Goal: Transaction & Acquisition: Book appointment/travel/reservation

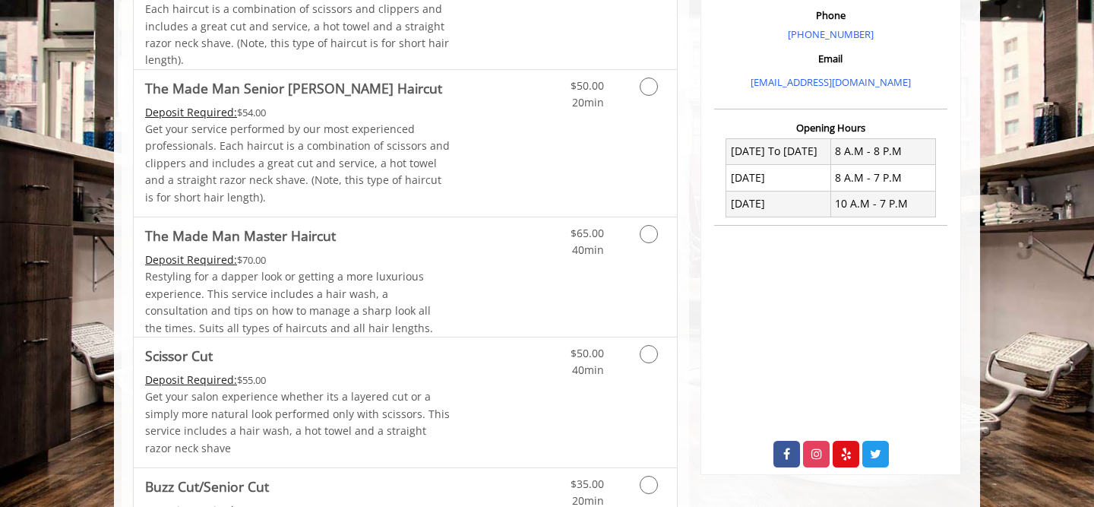
scroll to position [332, 0]
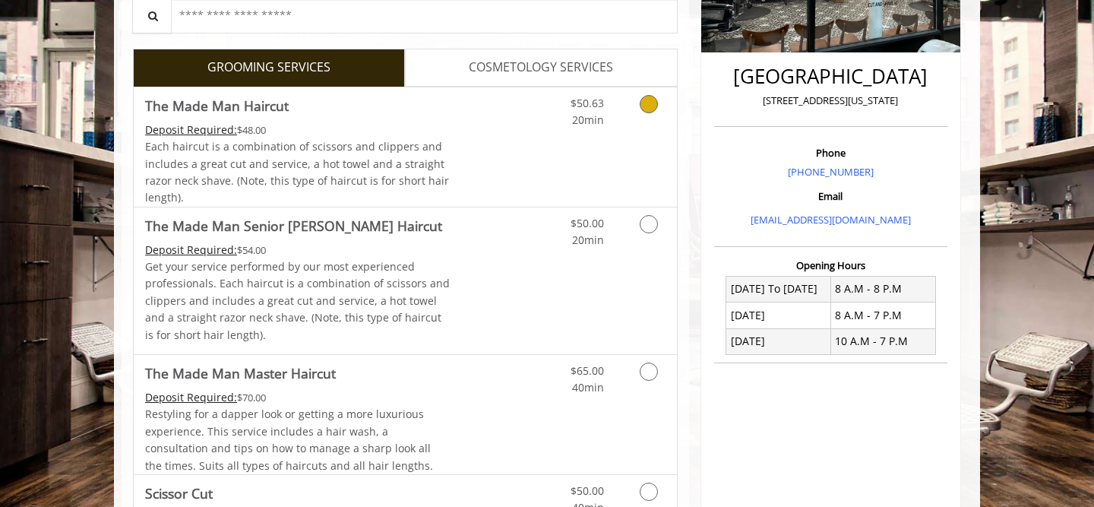
click at [649, 133] on div "$50.63 20min" at bounding box center [609, 146] width 136 height 119
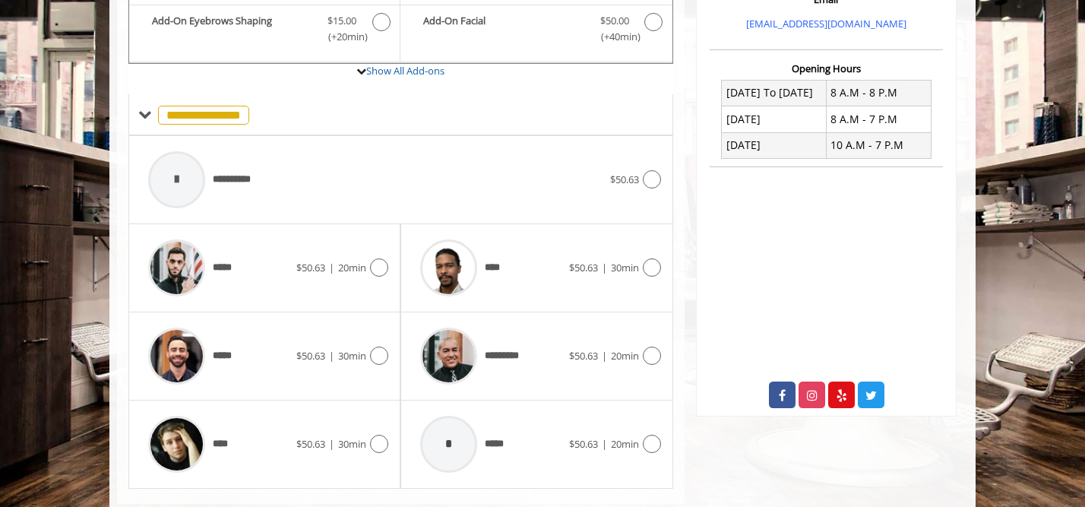
scroll to position [562, 0]
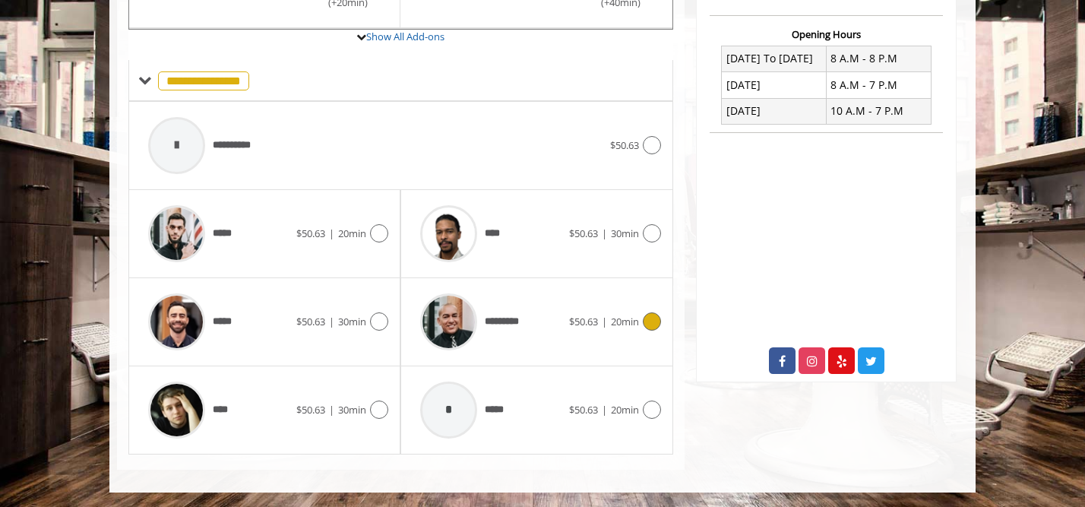
click at [567, 349] on div "********* $50.63 | 20min" at bounding box center [537, 322] width 248 height 72
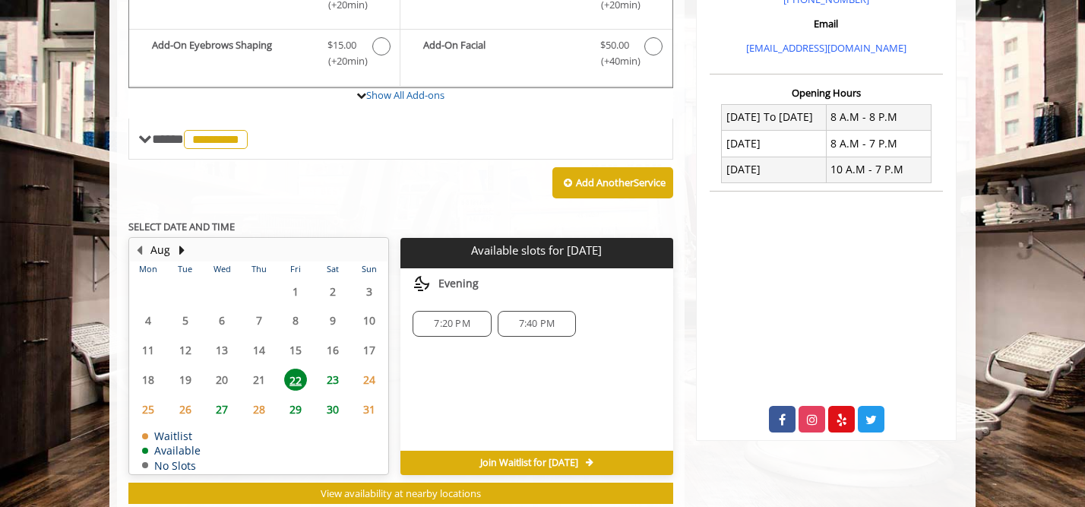
scroll to position [545, 0]
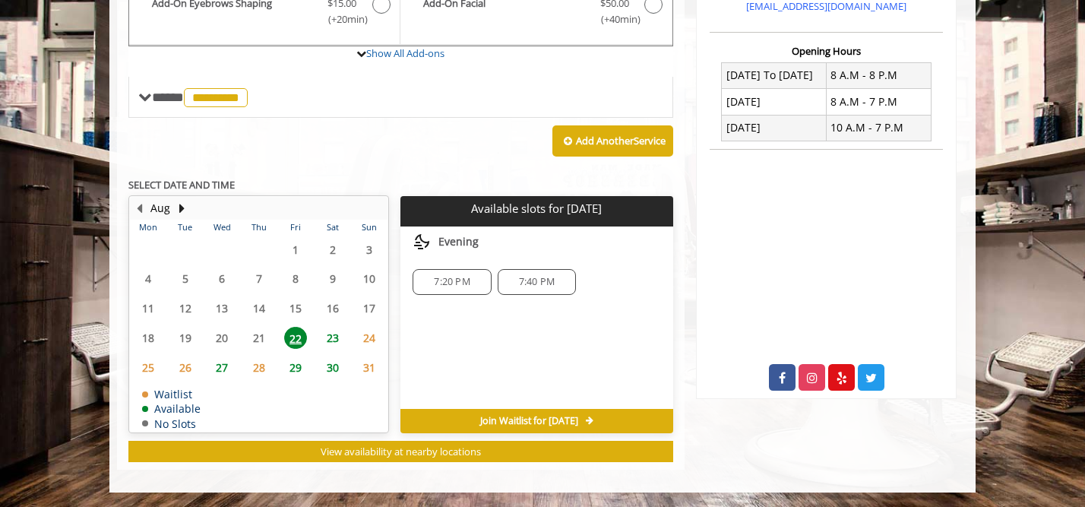
click at [226, 361] on span "27" at bounding box center [221, 367] width 23 height 22
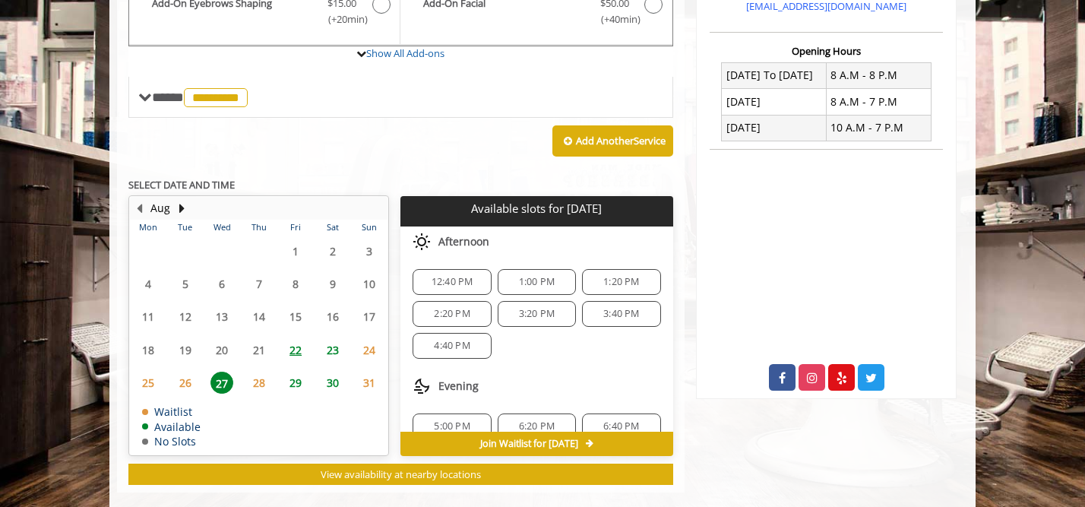
scroll to position [568, 0]
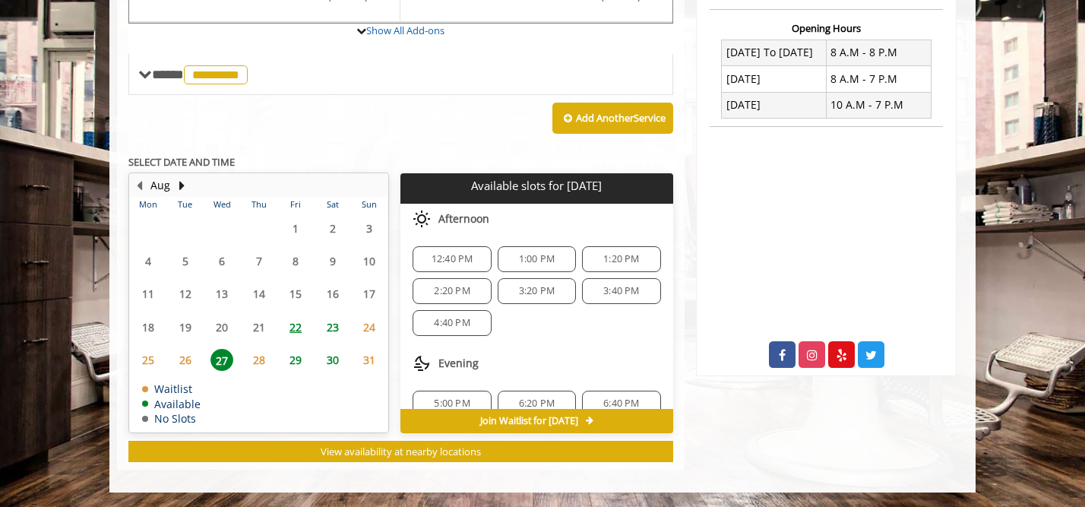
click at [331, 328] on span "23" at bounding box center [332, 327] width 23 height 22
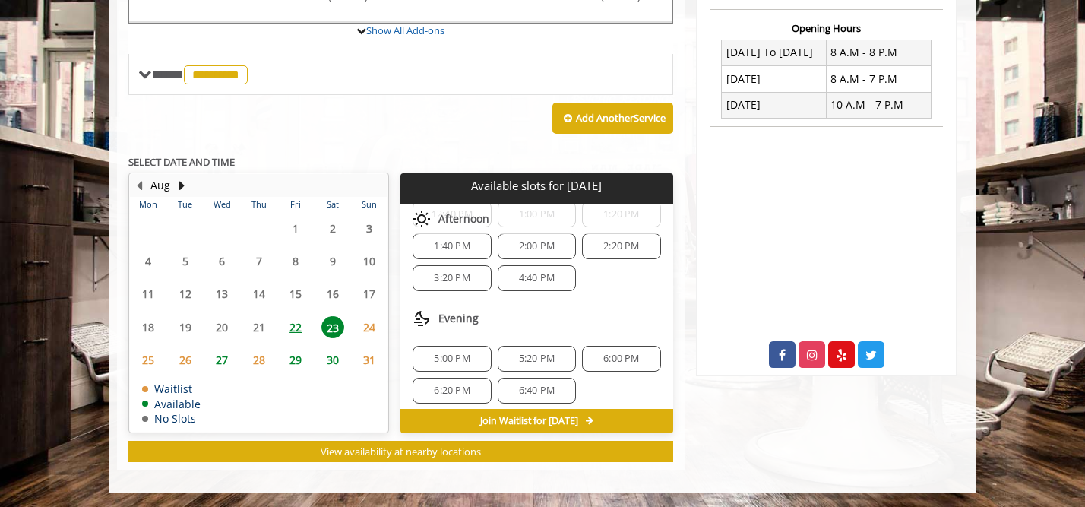
scroll to position [126, 0]
click at [229, 358] on span "27" at bounding box center [221, 360] width 23 height 22
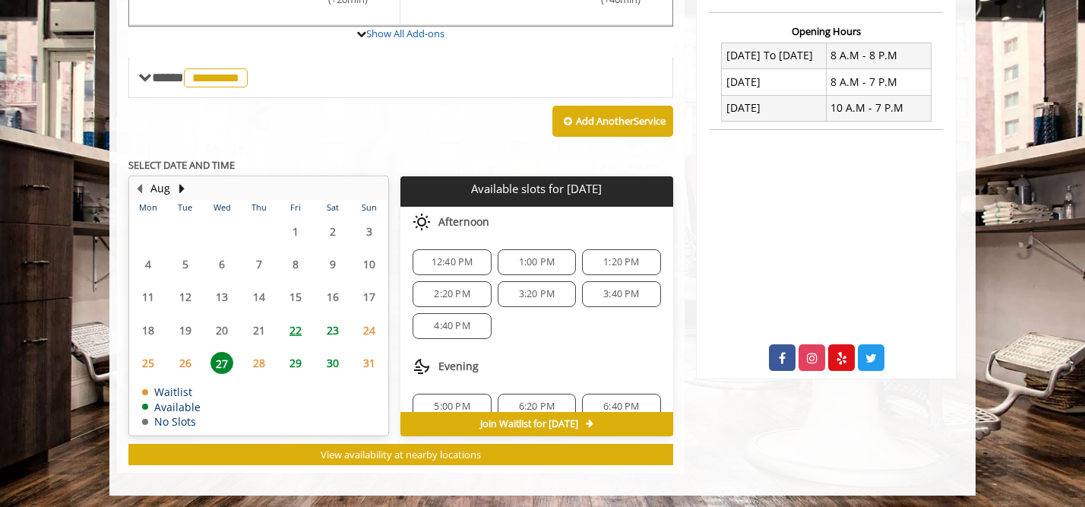
scroll to position [568, 0]
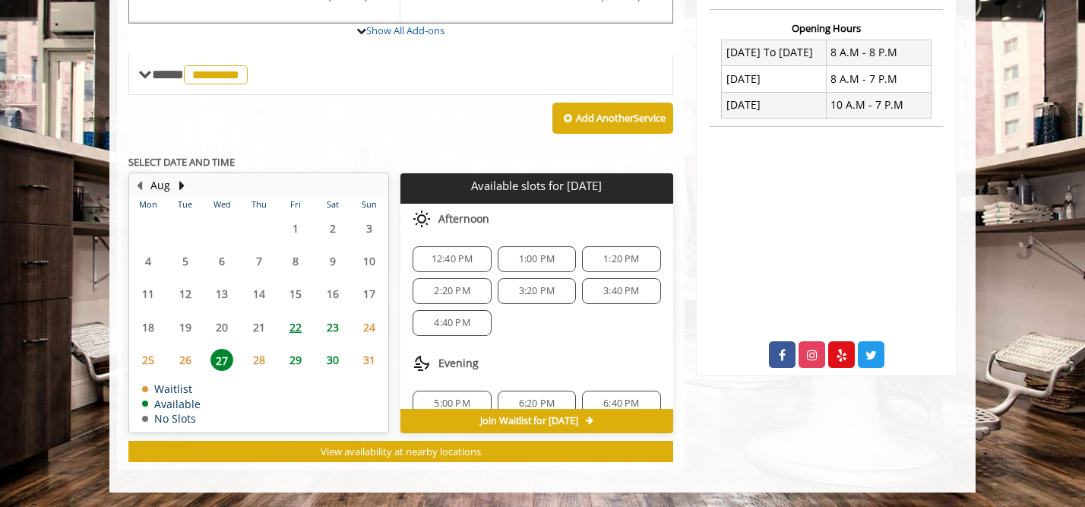
click at [473, 255] on span "12:40 PM" at bounding box center [451, 259] width 65 height 12
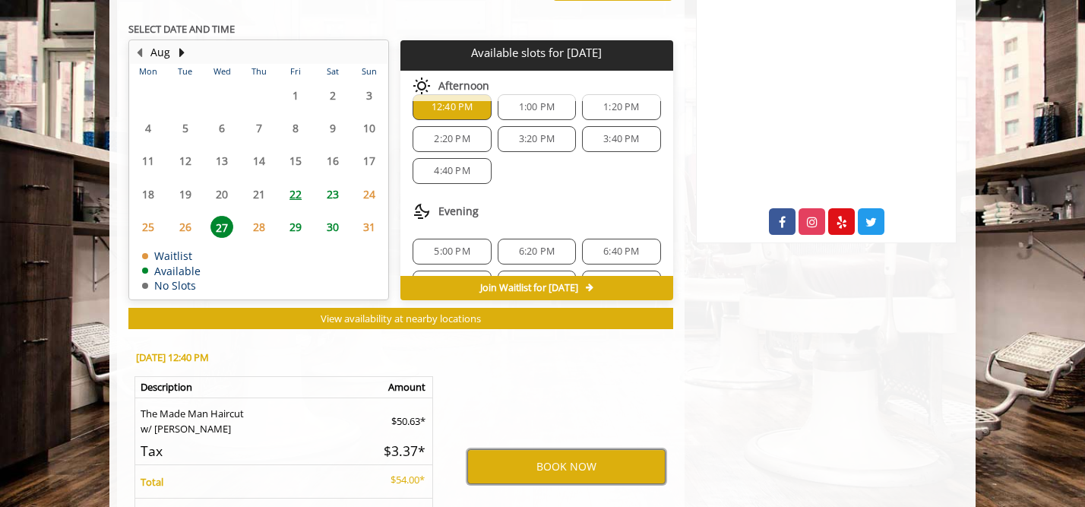
scroll to position [0, 0]
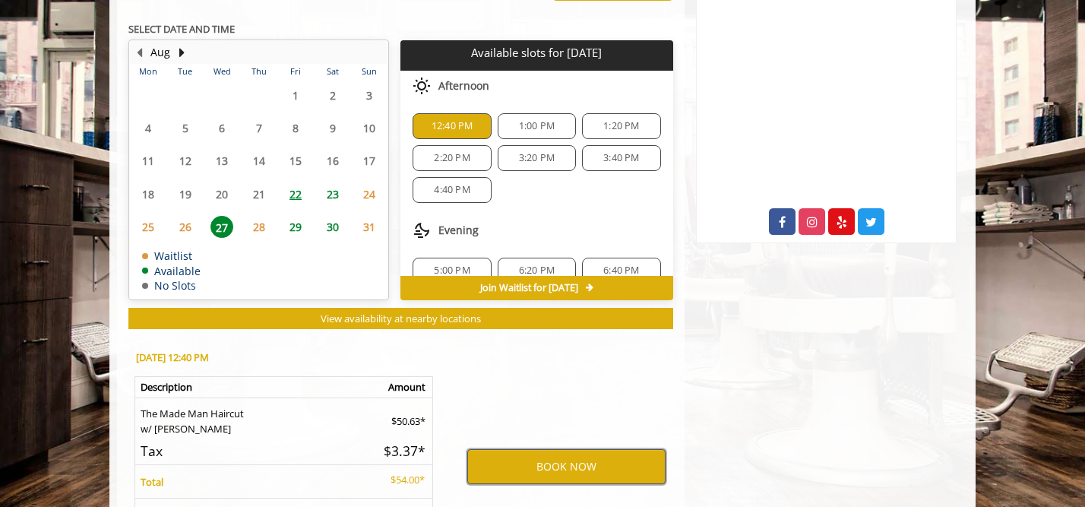
click at [612, 473] on button "BOOK NOW" at bounding box center [566, 466] width 198 height 35
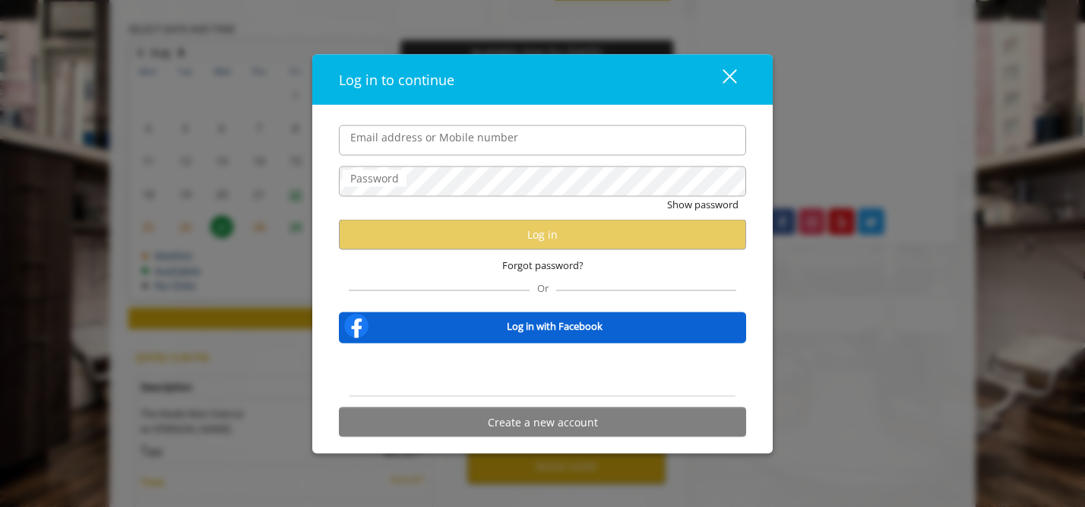
click at [763, 300] on div "Email address or Mobile number Password Show password Log in Forgot password? O…" at bounding box center [542, 279] width 460 height 349
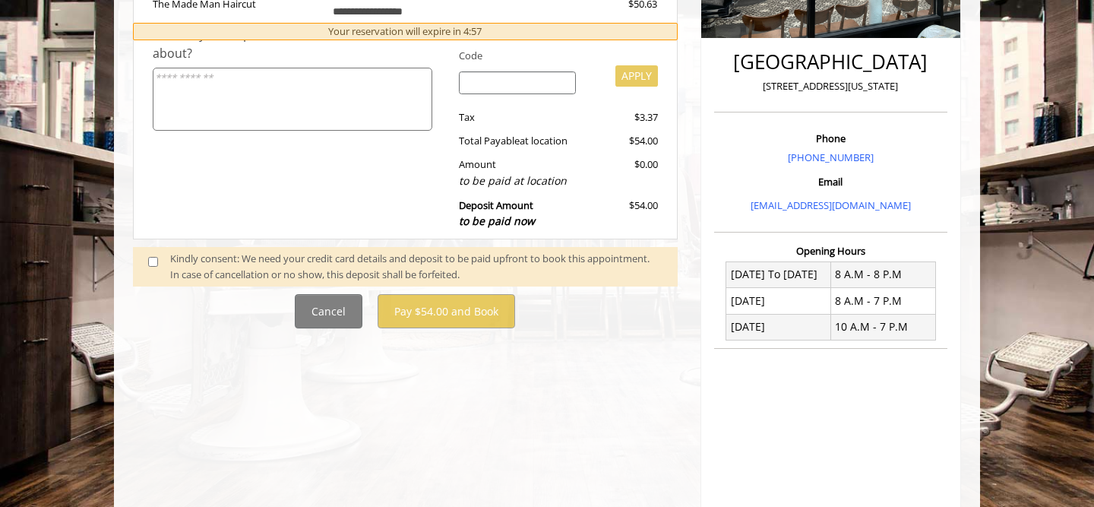
scroll to position [347, 0]
click at [160, 263] on span at bounding box center [159, 266] width 45 height 32
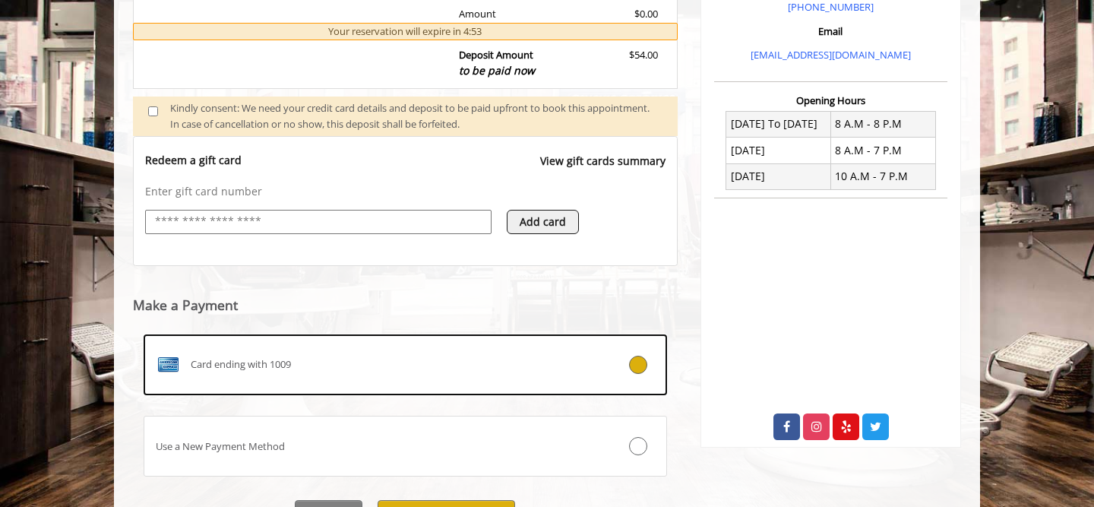
scroll to position [577, 0]
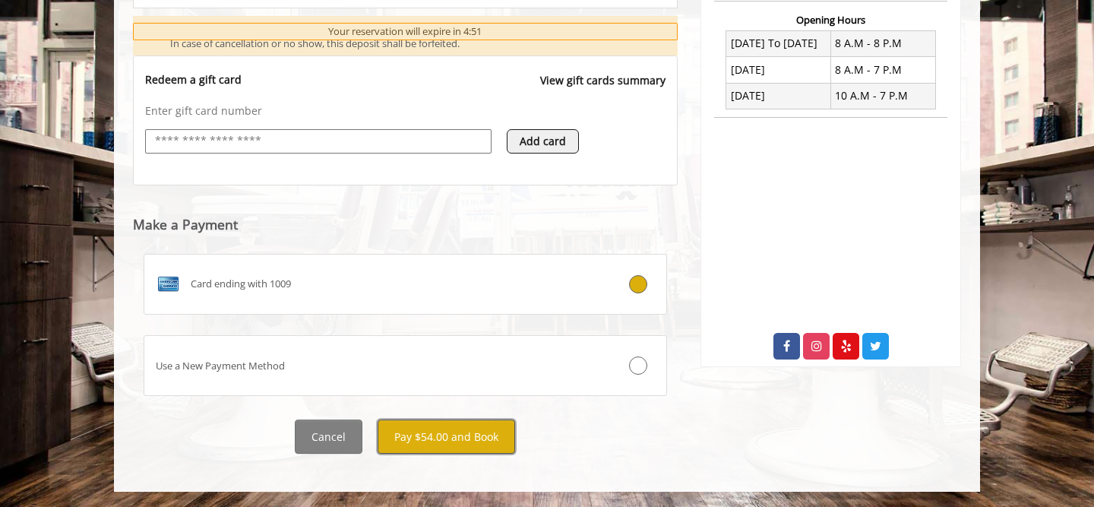
click at [466, 439] on button "Pay $54.00 and Book" at bounding box center [447, 436] width 138 height 34
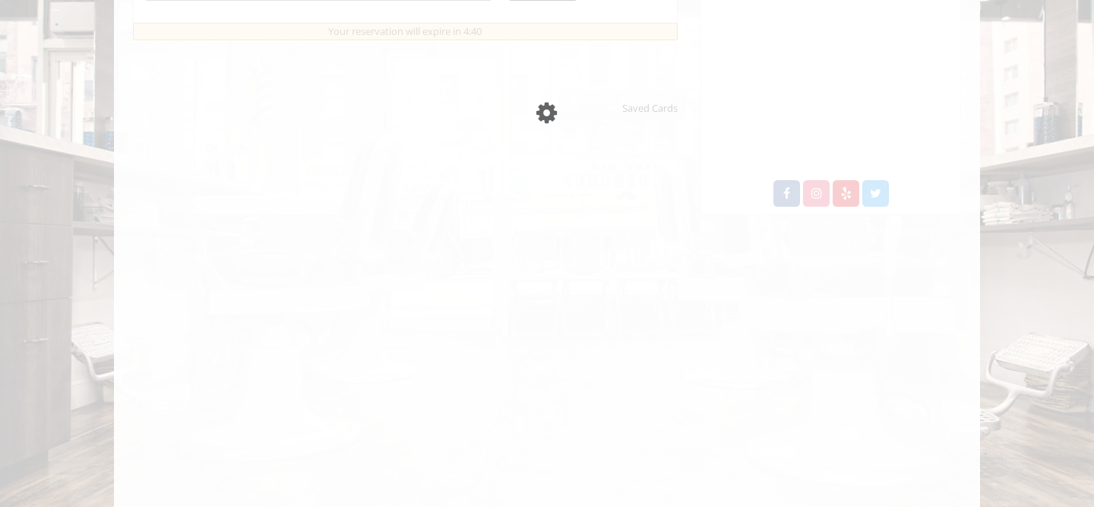
scroll to position [729, 0]
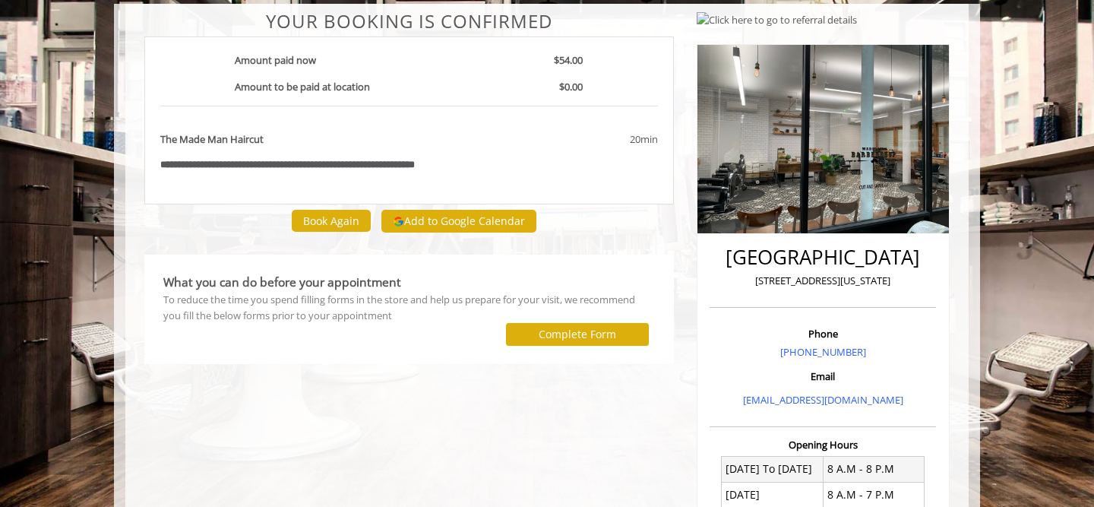
scroll to position [114, 0]
